Goal: Learn about a topic: Learn about a topic

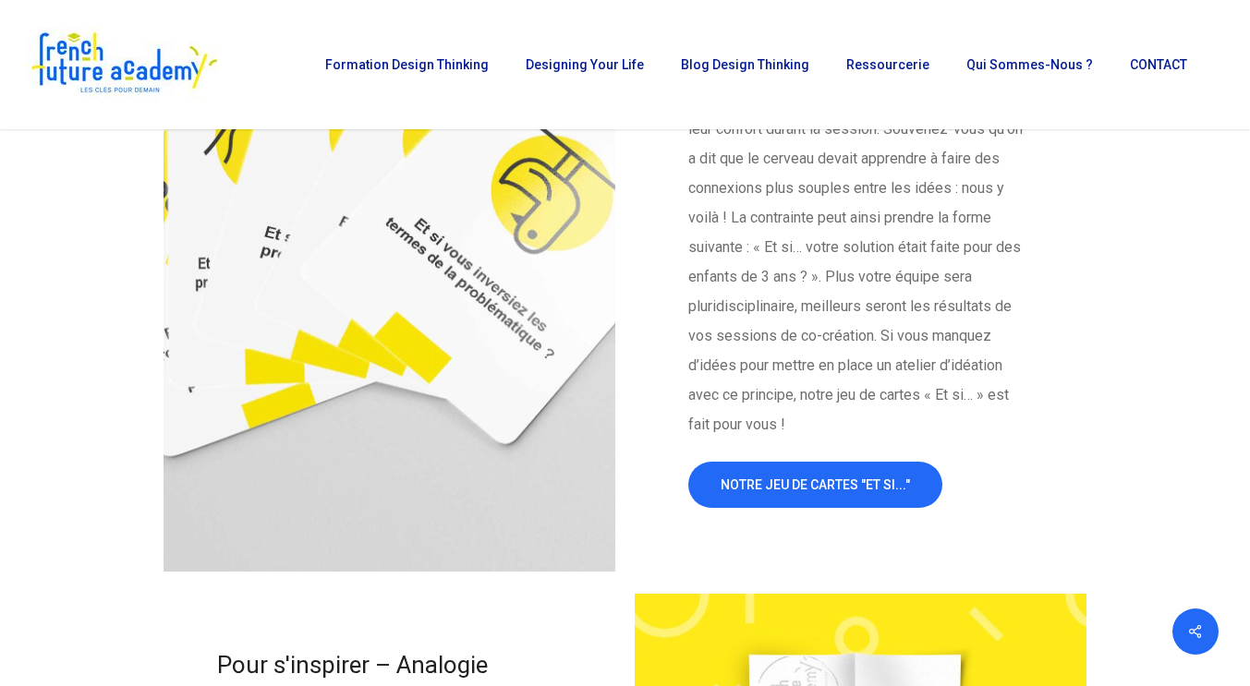
scroll to position [3517, 0]
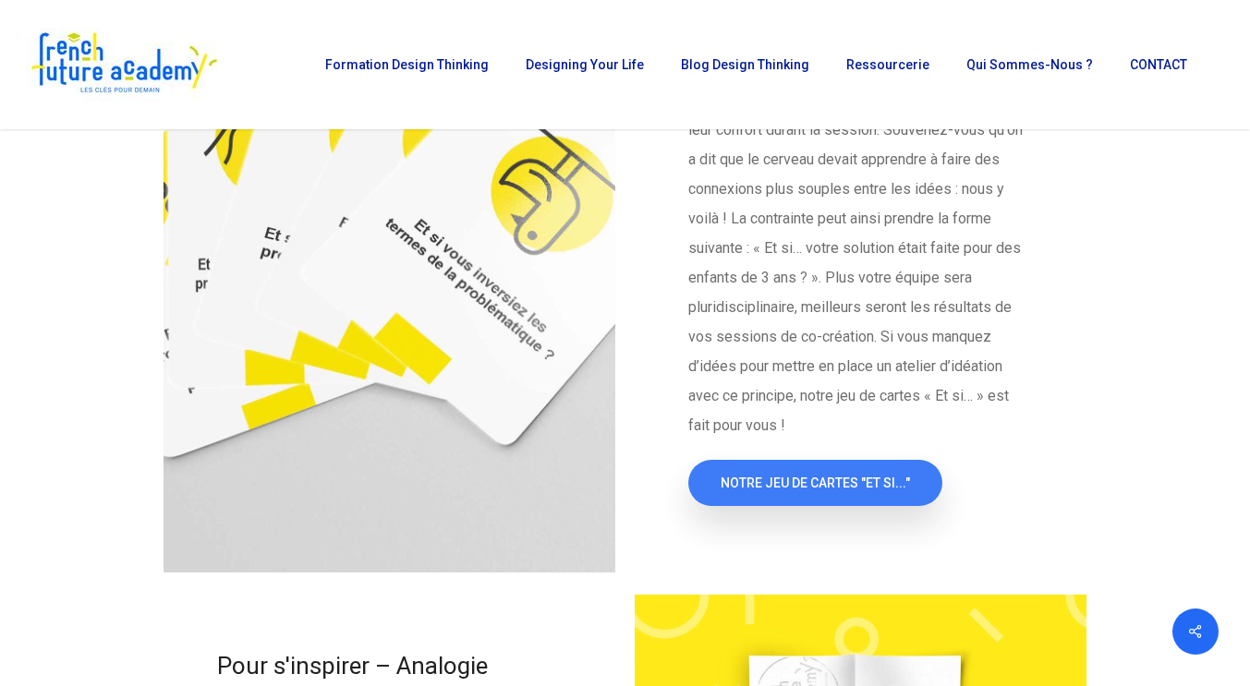
click at [836, 470] on link "NOTRE JEU DE CARTES "ET SI..."" at bounding box center [815, 483] width 254 height 46
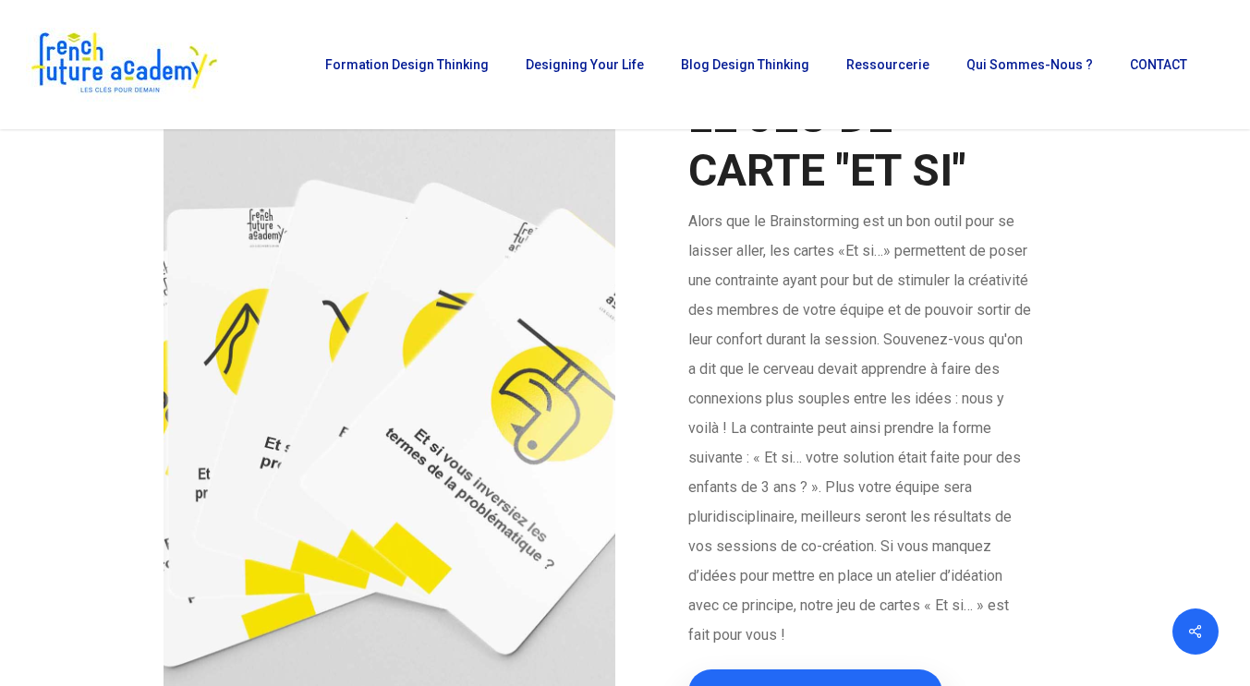
scroll to position [3297, 0]
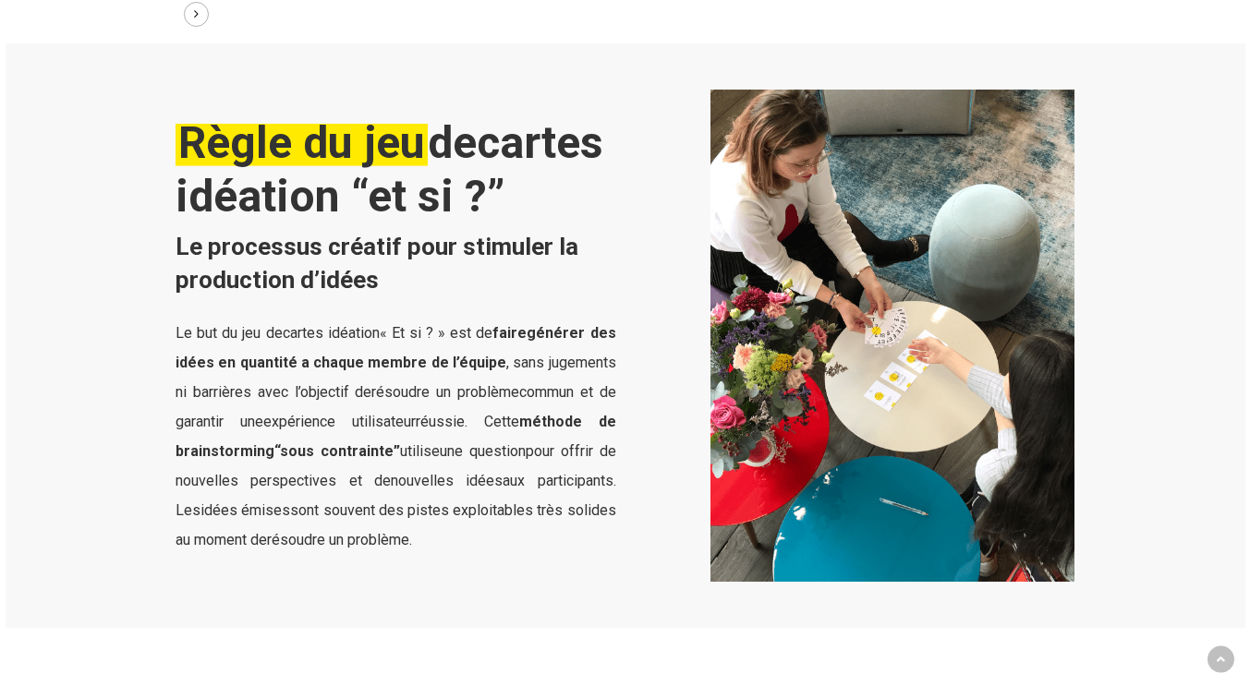
scroll to position [1629, 0]
